Goal: Use online tool/utility: Use online tool/utility

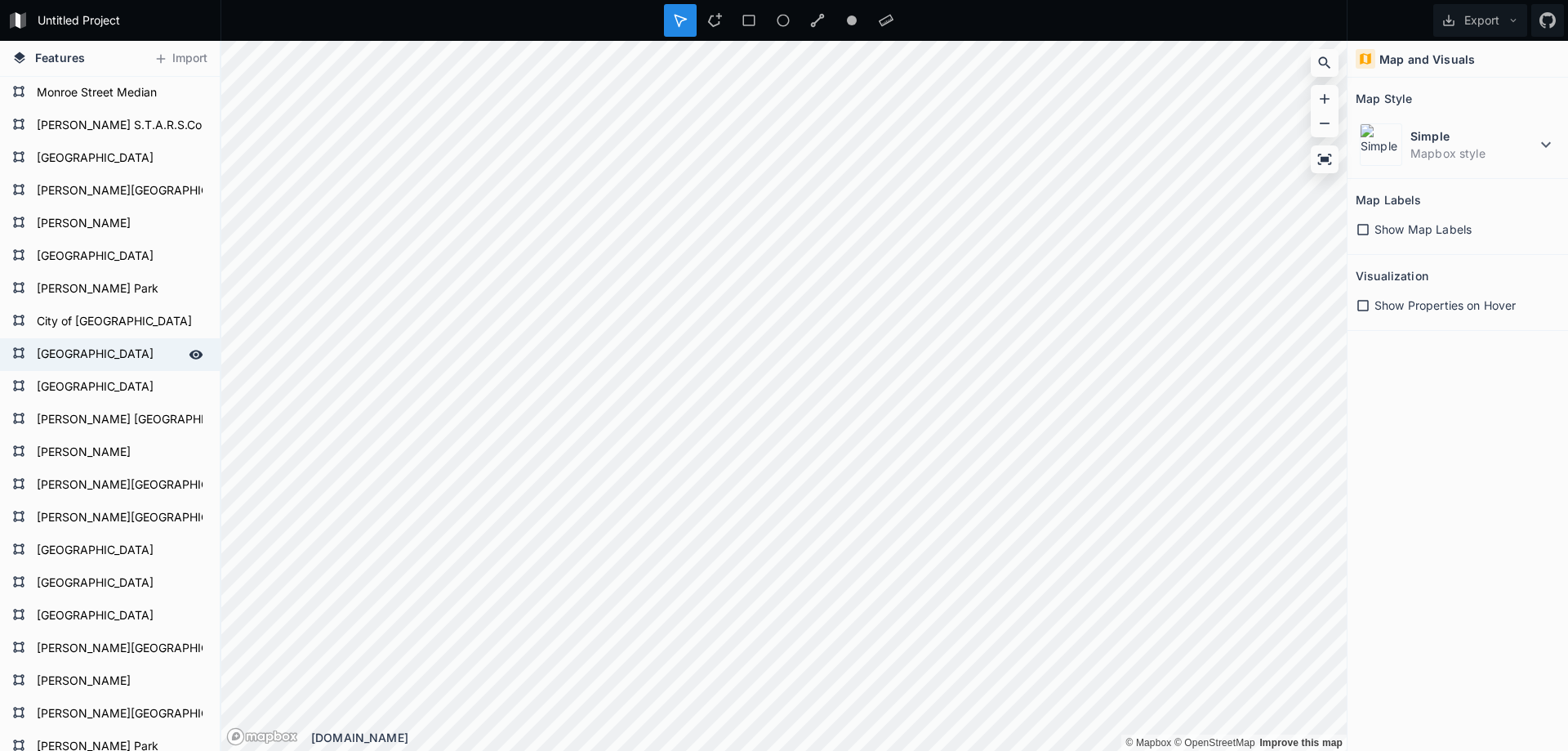
click at [119, 351] on form "[GEOGRAPHIC_DATA]" at bounding box center [108, 354] width 153 height 24
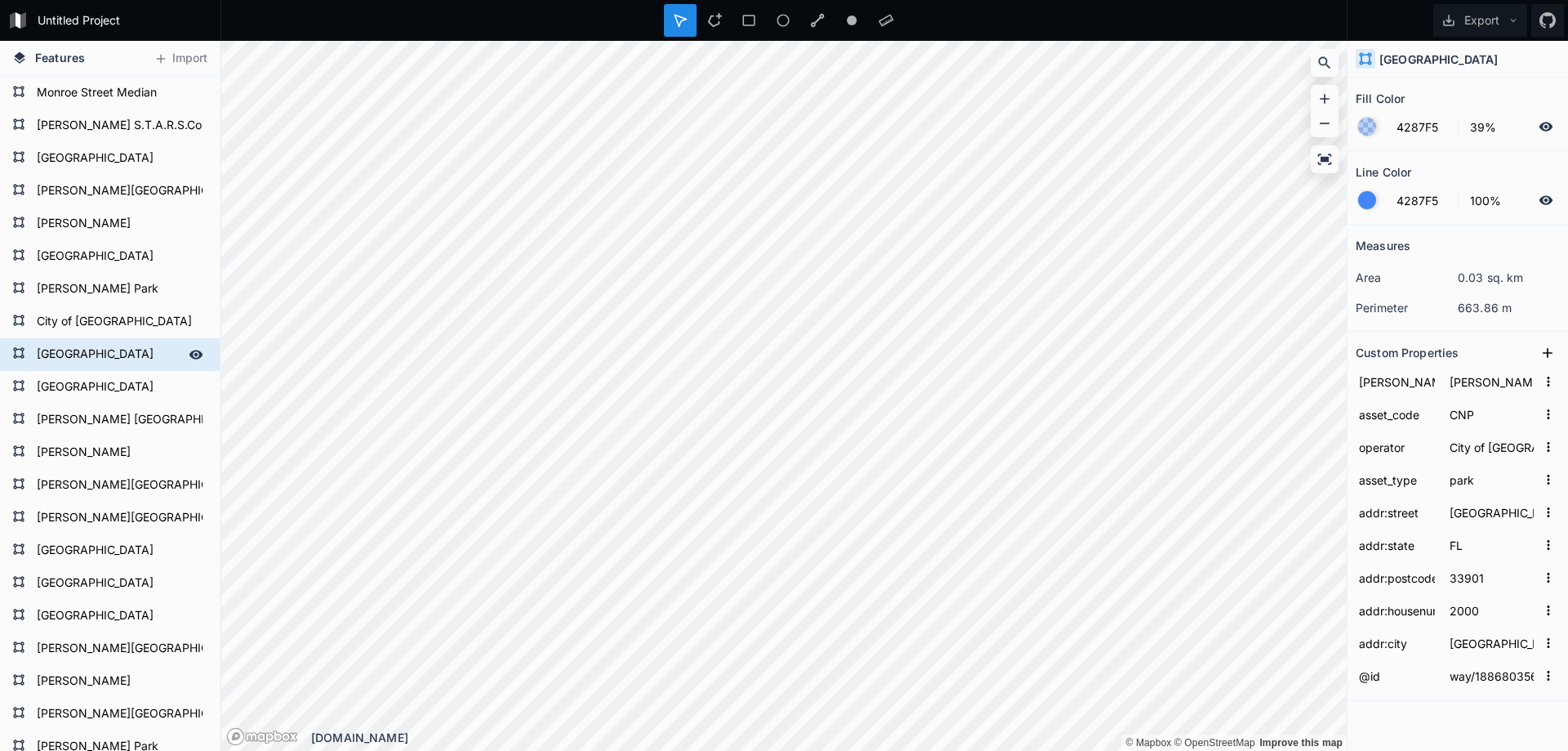
click at [133, 354] on form "[GEOGRAPHIC_DATA]" at bounding box center [108, 354] width 153 height 24
click at [156, 356] on input "[GEOGRAPHIC_DATA]" at bounding box center [108, 353] width 153 height 23
type input "[GEOGRAPHIC_DATA]"
click at [146, 380] on form "[GEOGRAPHIC_DATA]" at bounding box center [108, 386] width 153 height 24
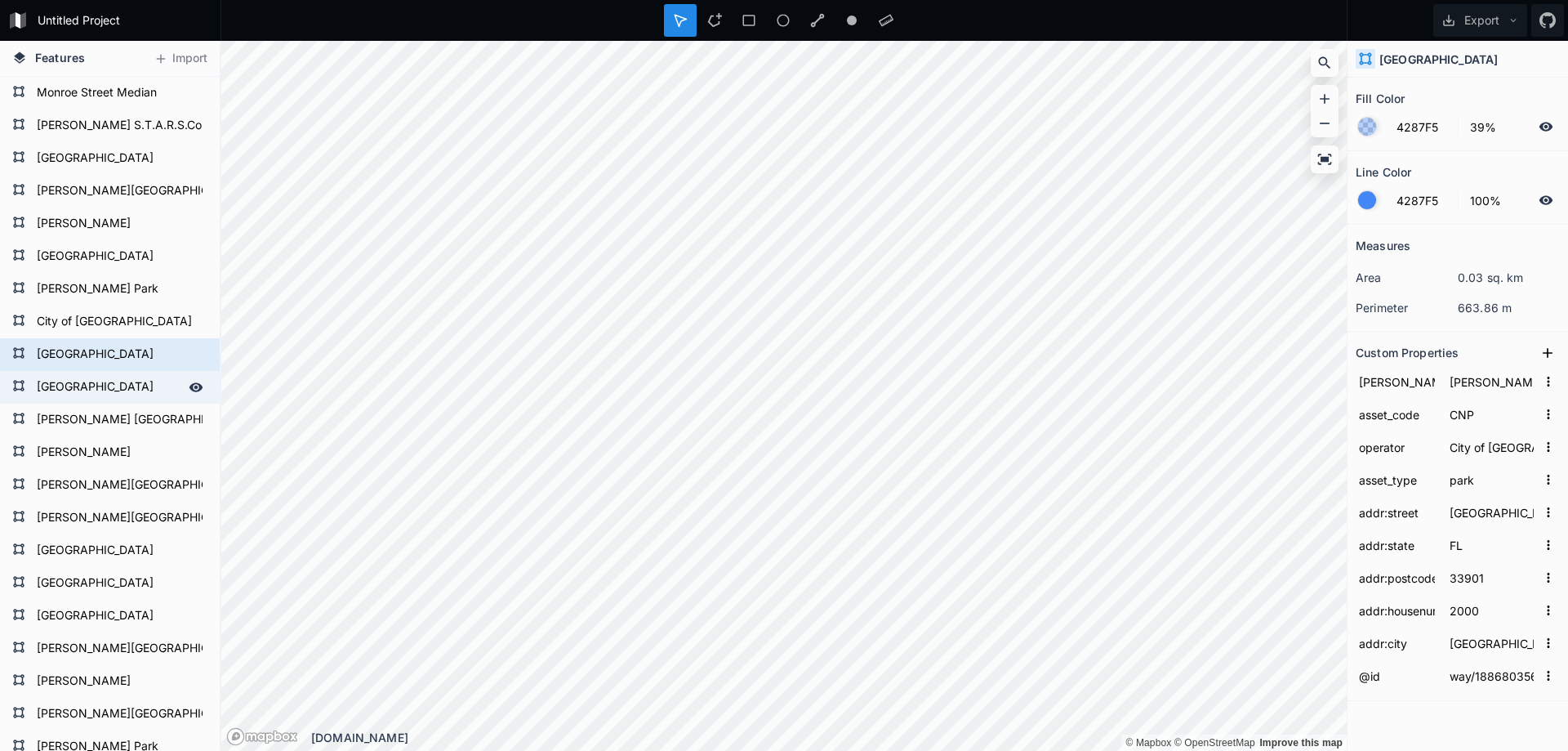
type input "[PERSON_NAME] Drive"
type input "2101"
type input "way/188680357"
click at [146, 380] on form "[GEOGRAPHIC_DATA]" at bounding box center [108, 386] width 153 height 24
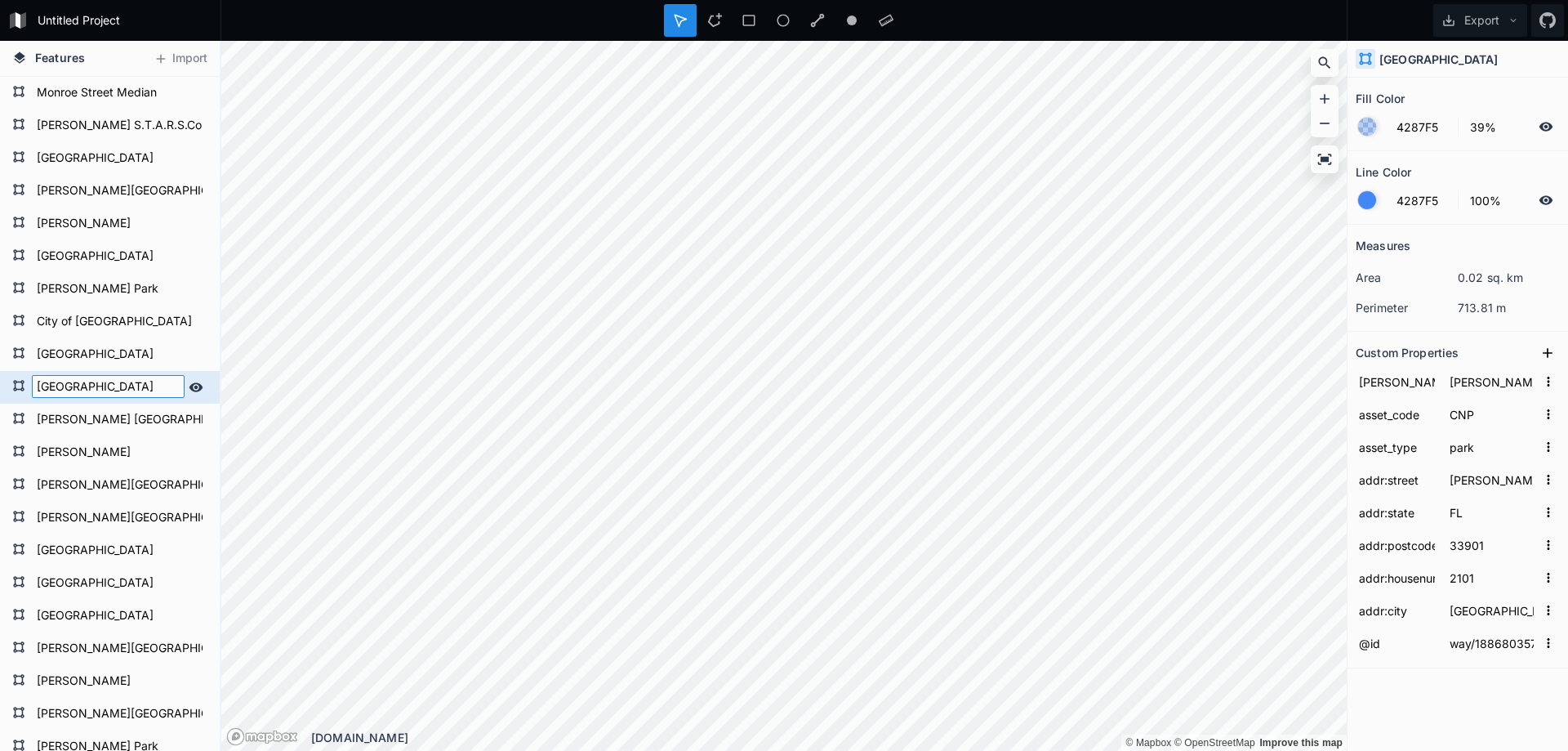
click at [153, 383] on input "[GEOGRAPHIC_DATA]" at bounding box center [108, 385] width 153 height 23
type input "[GEOGRAPHIC_DATA]"
click at [153, 347] on form "[GEOGRAPHIC_DATA]" at bounding box center [108, 354] width 153 height 24
type input "[GEOGRAPHIC_DATA]"
type input "2000"
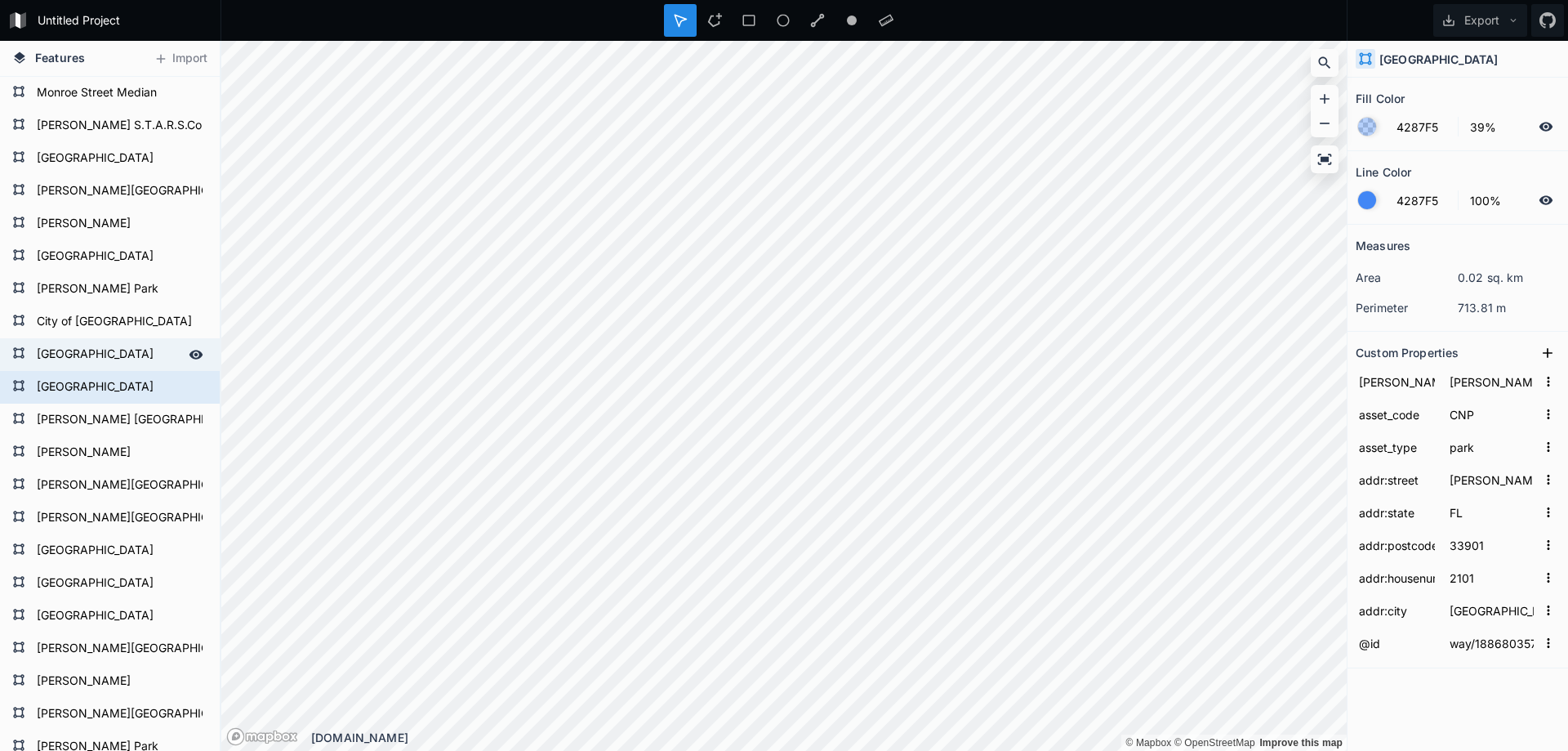
type input "way/188680356"
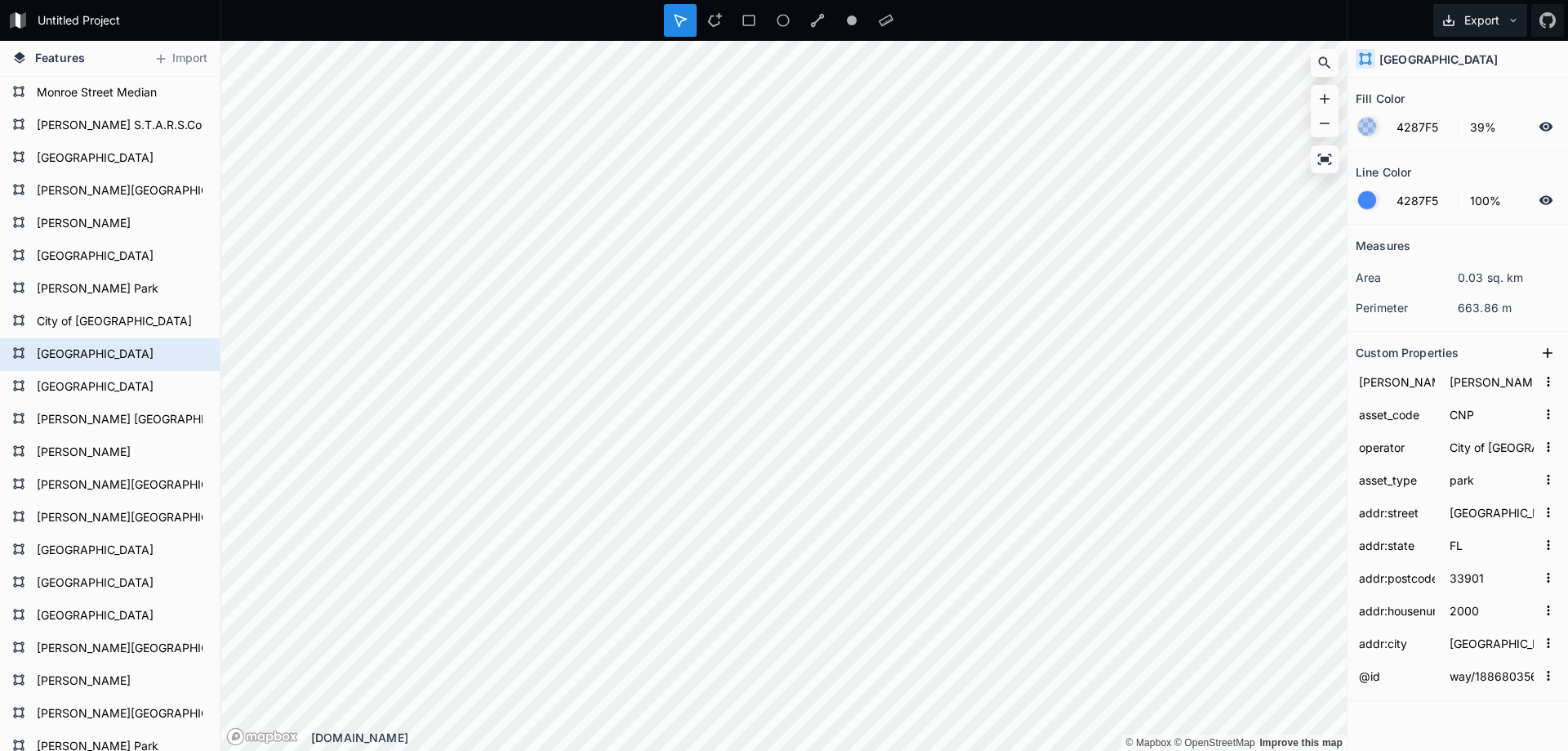
click at [1495, 18] on button "Export" at bounding box center [1480, 21] width 94 height 33
click at [1456, 83] on div "Export as .geojson" at bounding box center [1477, 93] width 164 height 33
